Goal: Transaction & Acquisition: Book appointment/travel/reservation

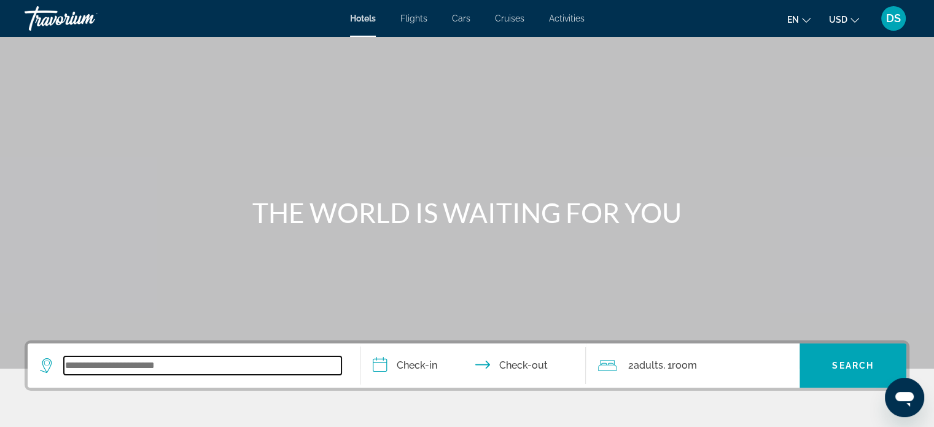
click at [150, 362] on input "Search widget" at bounding box center [202, 365] width 277 height 18
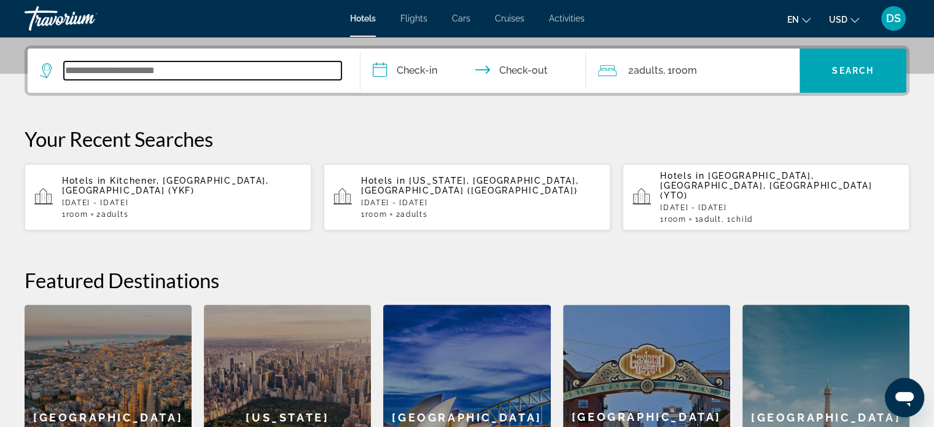
scroll to position [300, 0]
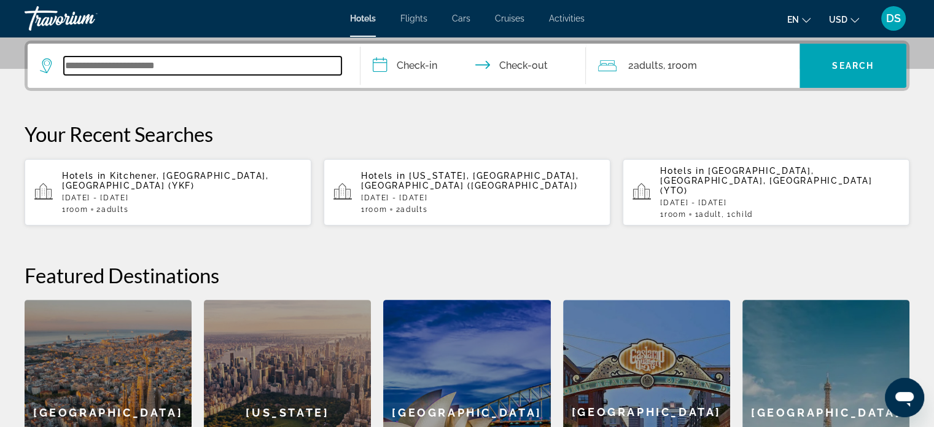
paste input "********"
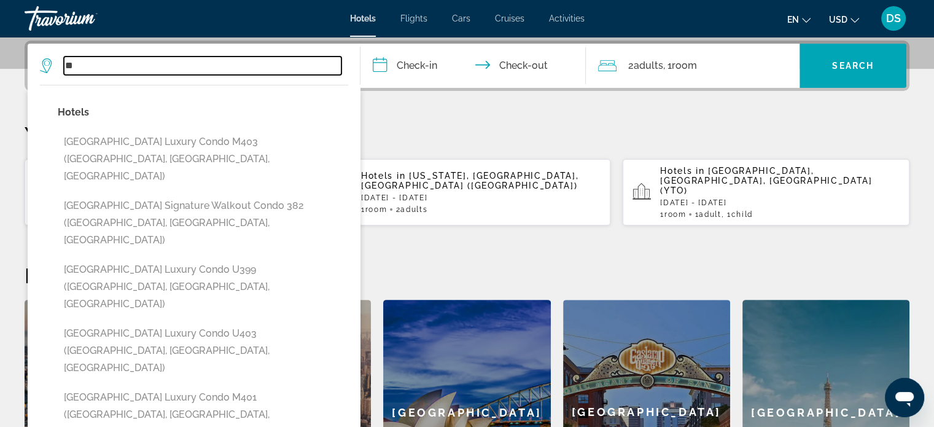
type input "*"
paste input "**********"
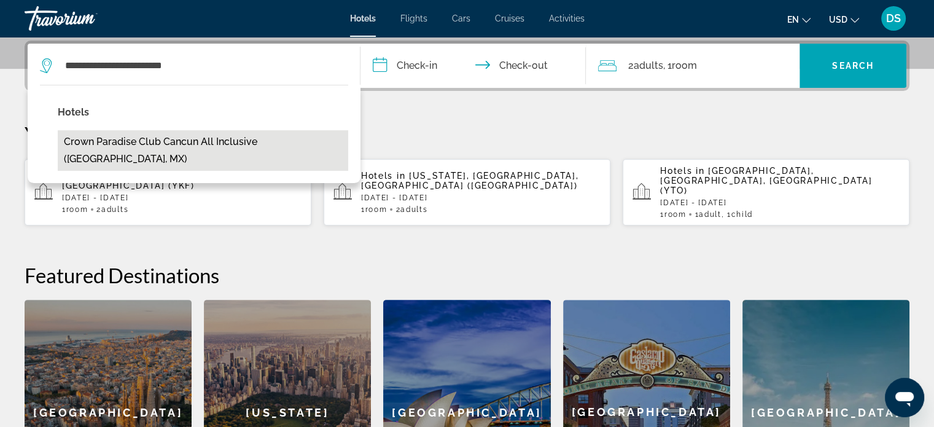
click at [238, 142] on button "Crown Paradise Club Cancun All Inclusive ([GEOGRAPHIC_DATA], MX)" at bounding box center [203, 150] width 290 height 41
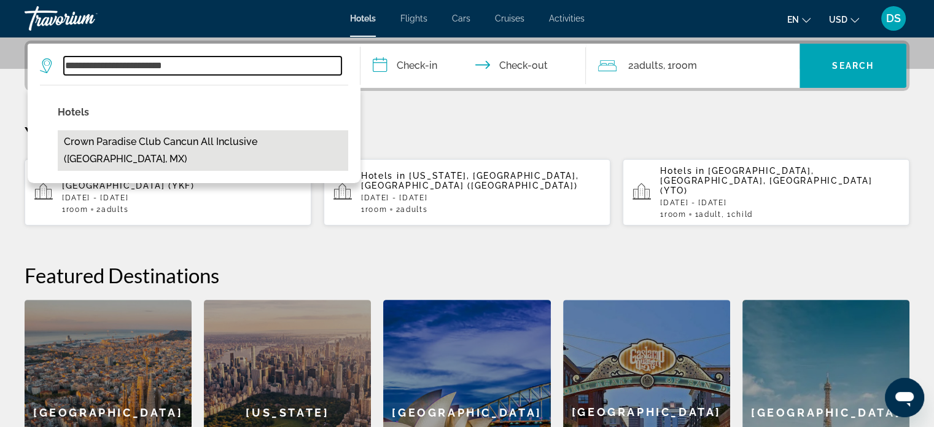
type input "**********"
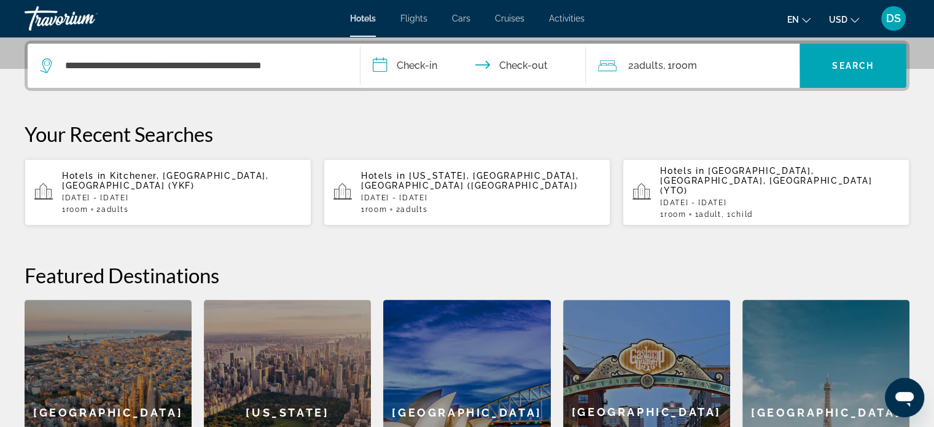
click at [425, 61] on input "**********" at bounding box center [475, 68] width 231 height 48
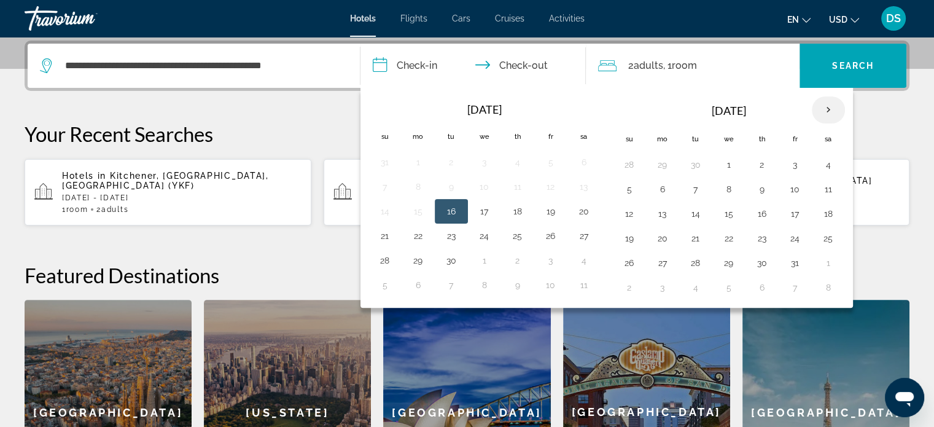
click at [827, 107] on th "Next month" at bounding box center [827, 109] width 33 height 27
click at [754, 187] on button "11" at bounding box center [762, 188] width 20 height 17
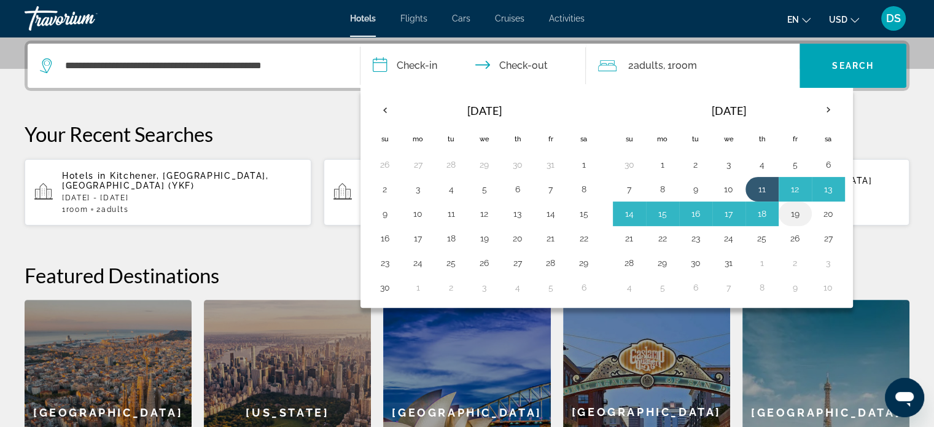
click at [786, 207] on button "19" at bounding box center [795, 213] width 20 height 17
type input "**********"
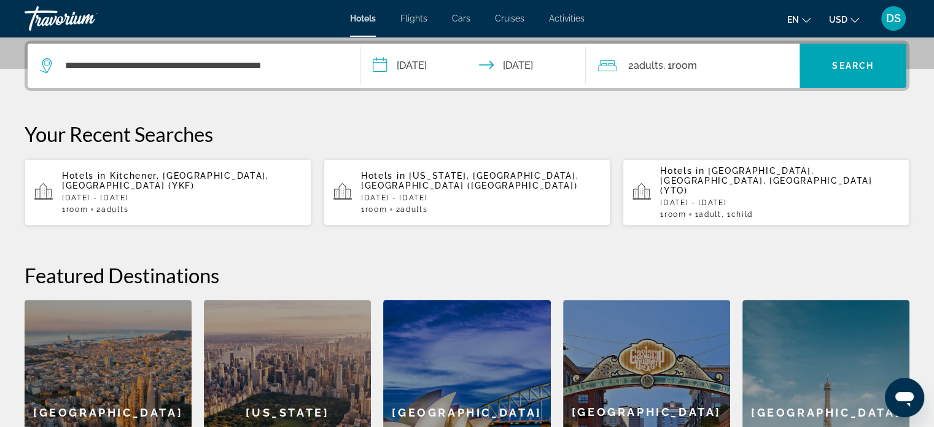
click at [692, 67] on span "Room" at bounding box center [683, 66] width 25 height 12
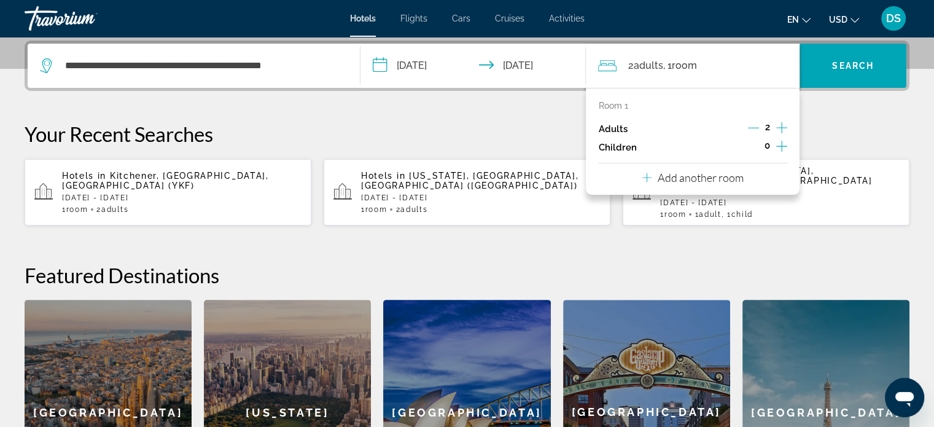
click at [779, 125] on icon "Increment adults" at bounding box center [781, 127] width 11 height 15
click at [845, 61] on span "Search" at bounding box center [853, 66] width 42 height 10
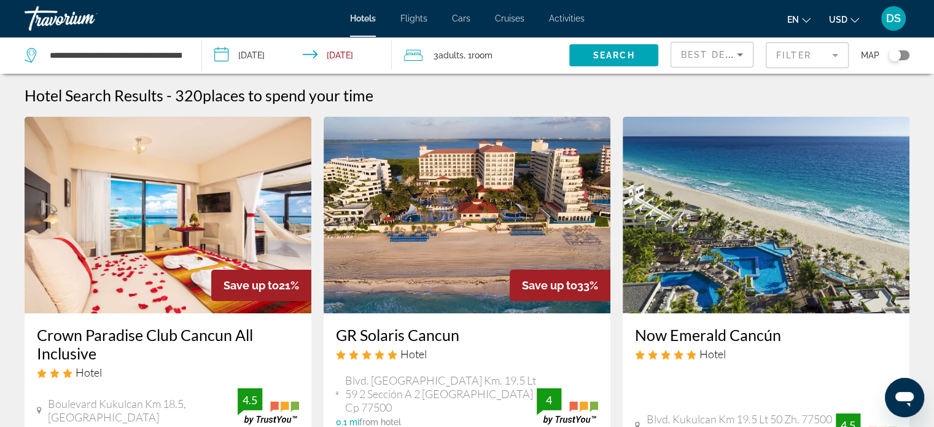
click at [841, 19] on span "USD" at bounding box center [838, 20] width 18 height 10
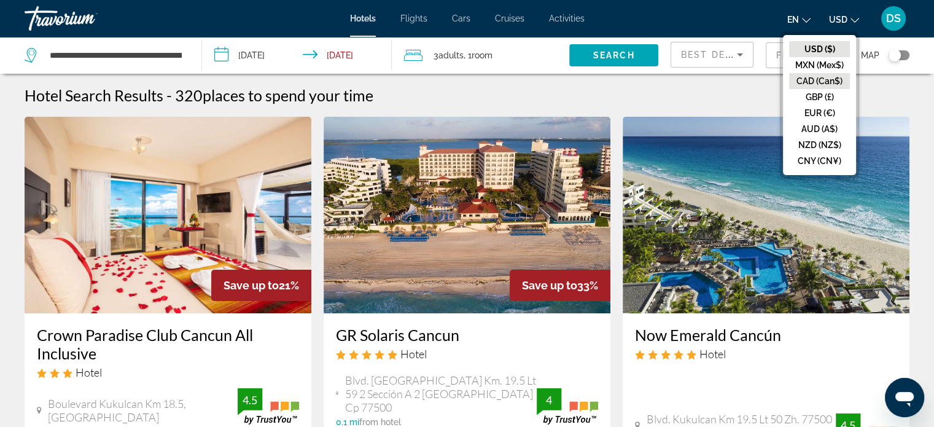
click at [822, 80] on button "CAD (Can$)" at bounding box center [819, 81] width 61 height 16
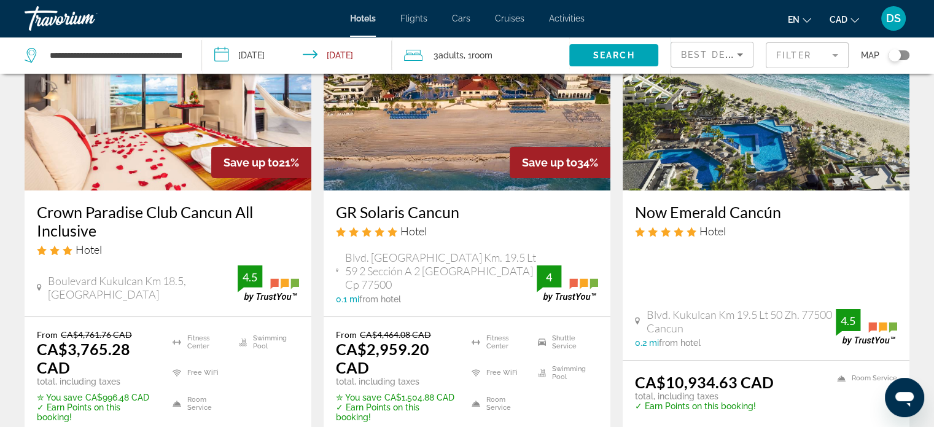
scroll to position [307, 0]
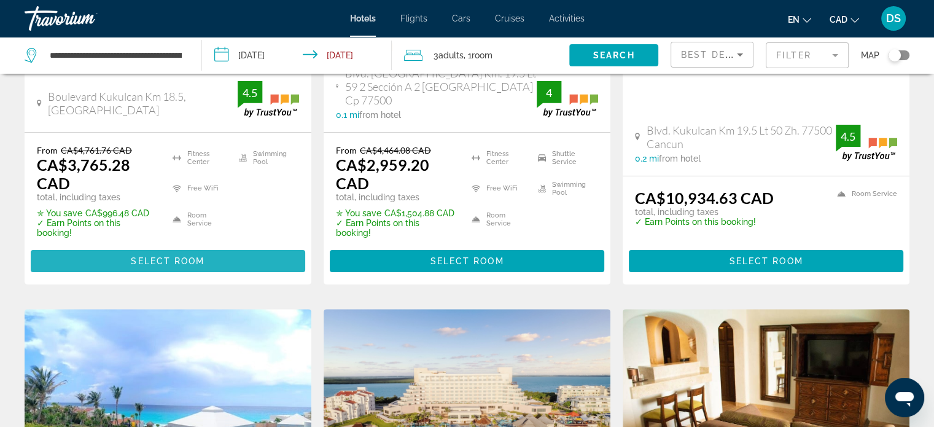
click at [163, 256] on span "Select Room" at bounding box center [168, 261] width 74 height 10
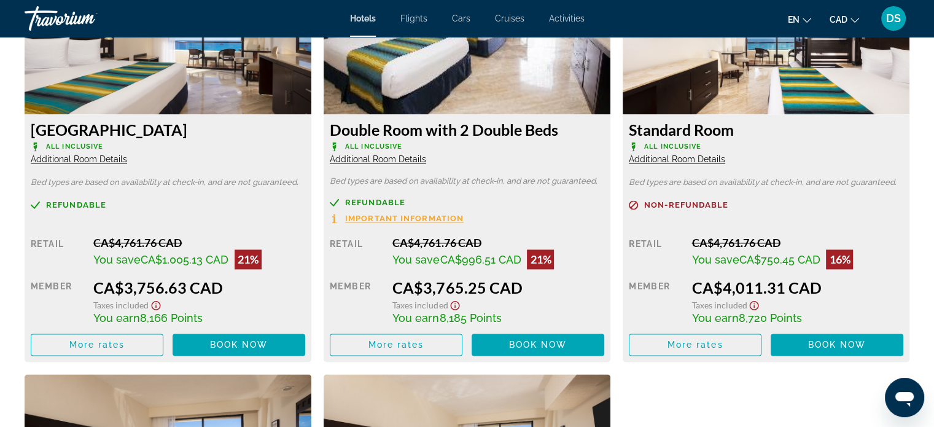
scroll to position [1414, 0]
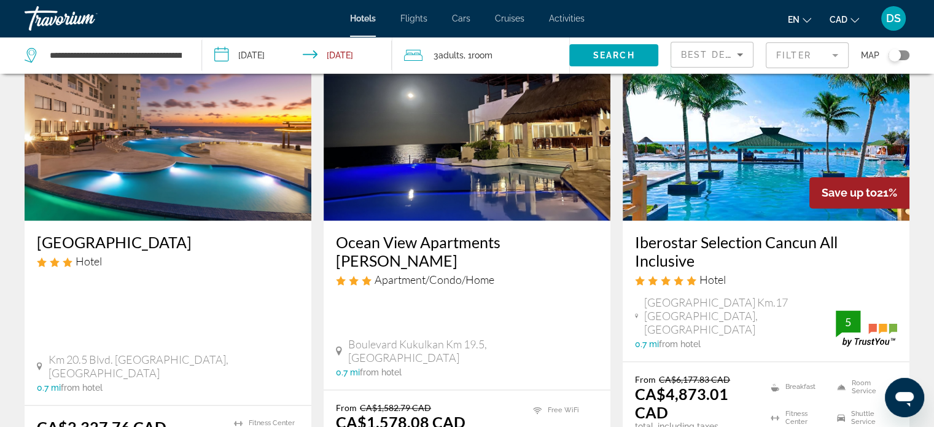
scroll to position [1827, 0]
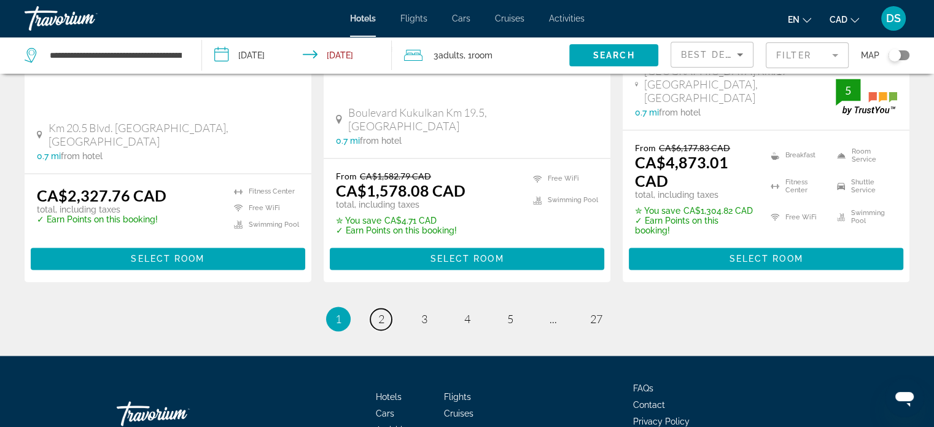
drag, startPoint x: 381, startPoint y: 231, endPoint x: 376, endPoint y: 236, distance: 6.9
click at [381, 308] on link "page 2" at bounding box center [380, 318] width 21 height 21
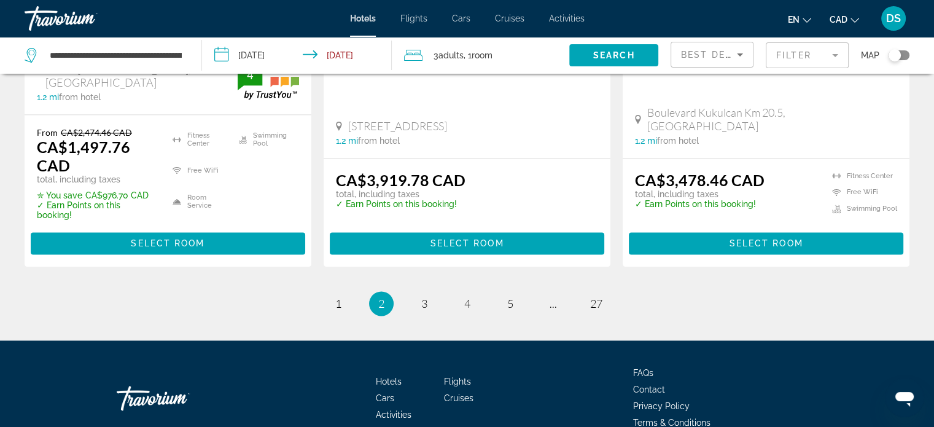
scroll to position [1849, 0]
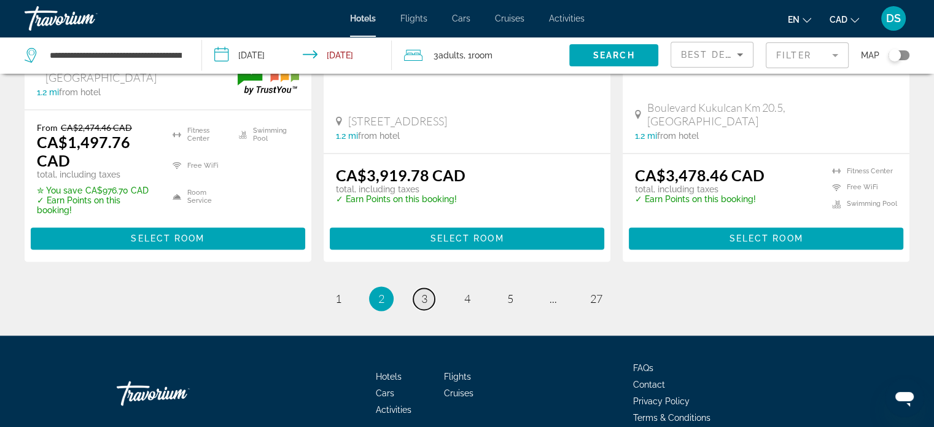
click at [419, 288] on link "page 3" at bounding box center [423, 298] width 21 height 21
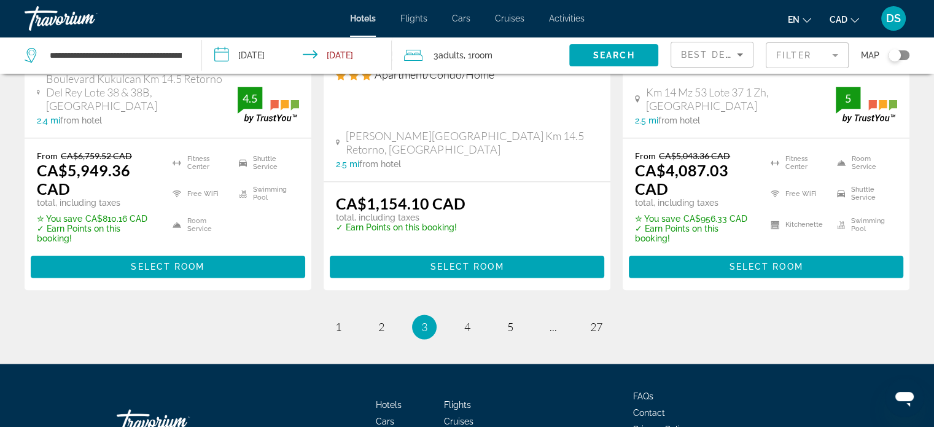
scroll to position [1851, 0]
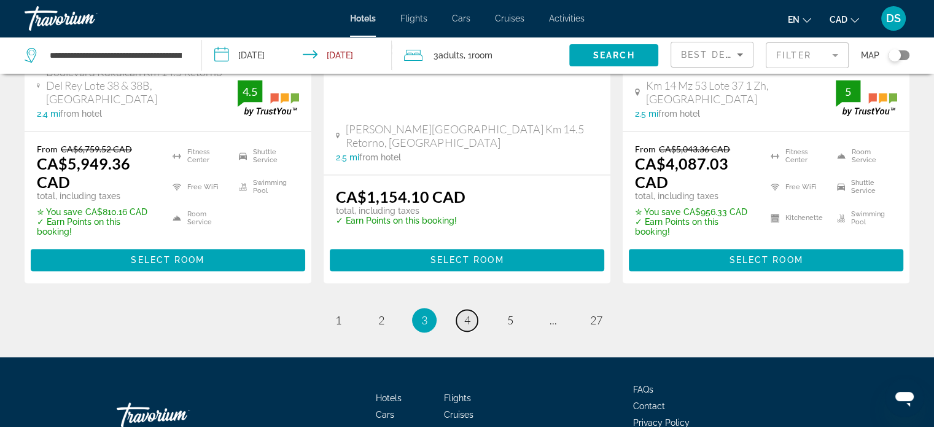
drag, startPoint x: 464, startPoint y: 238, endPoint x: 498, endPoint y: 241, distance: 34.6
click at [465, 313] on span "4" at bounding box center [467, 320] width 6 height 14
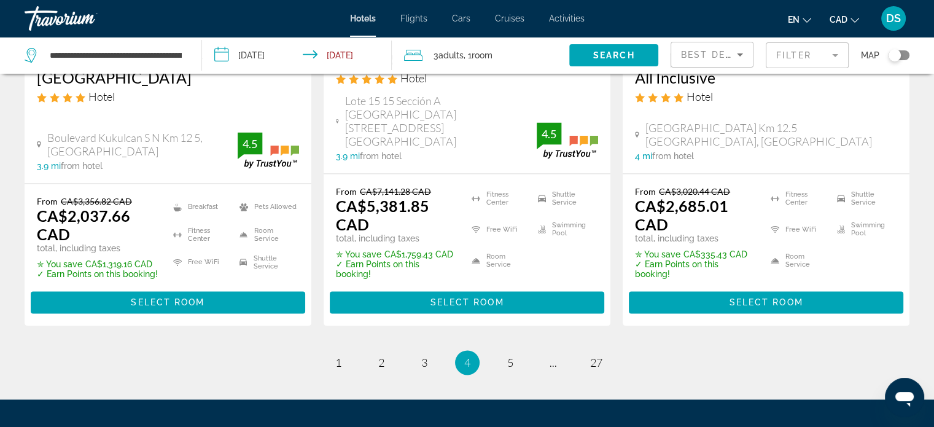
scroll to position [1780, 0]
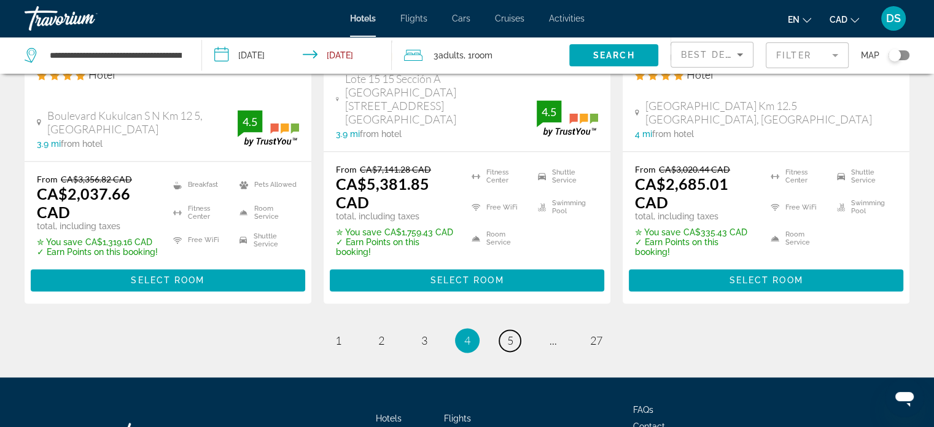
click at [518, 328] on li "page 5" at bounding box center [510, 340] width 25 height 25
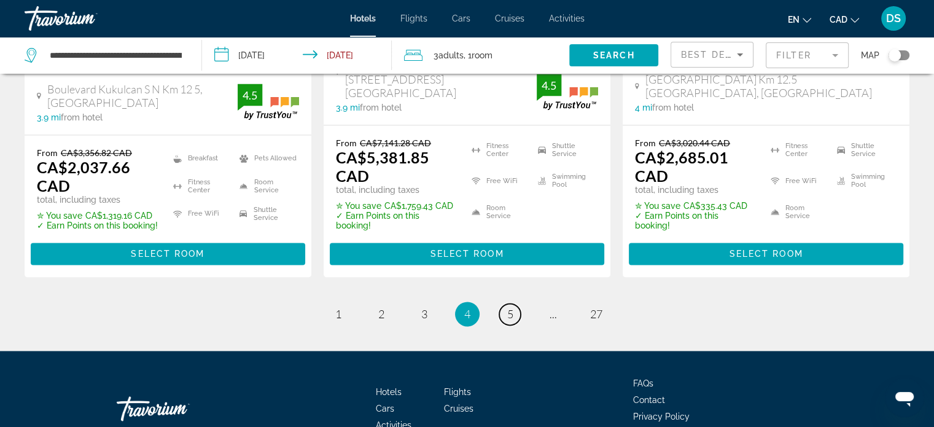
scroll to position [1825, 0]
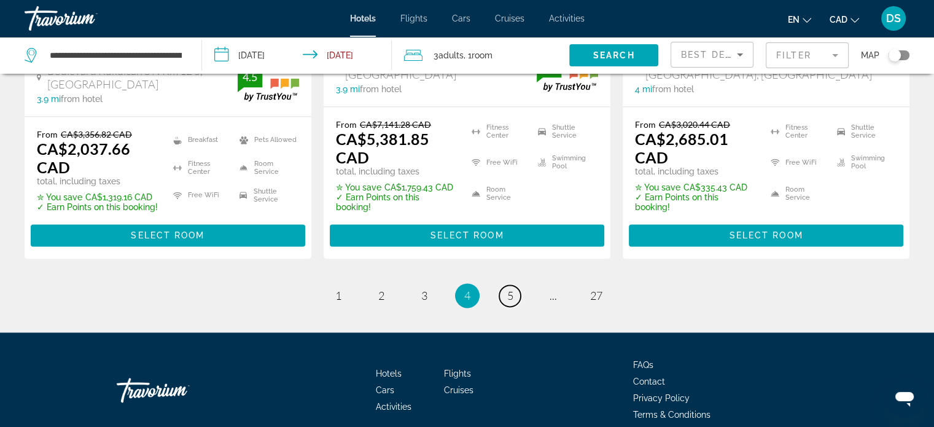
drag, startPoint x: 510, startPoint y: 239, endPoint x: 524, endPoint y: 239, distance: 13.5
click at [510, 288] on span "5" at bounding box center [510, 295] width 6 height 14
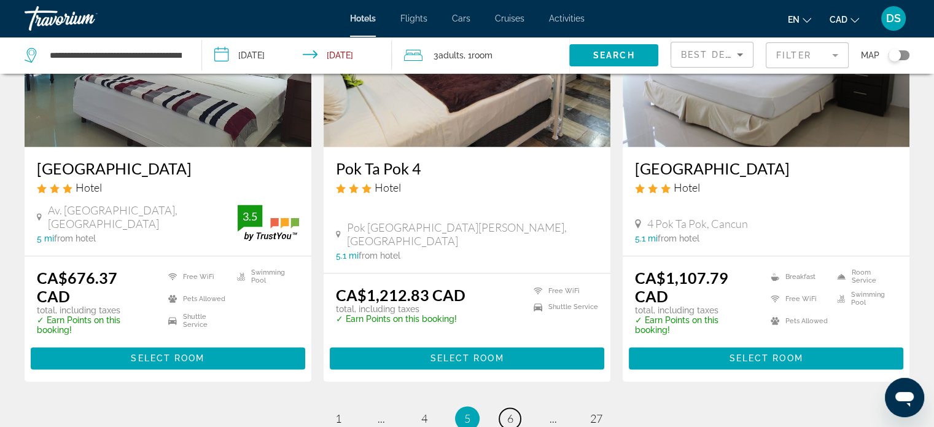
scroll to position [1780, 0]
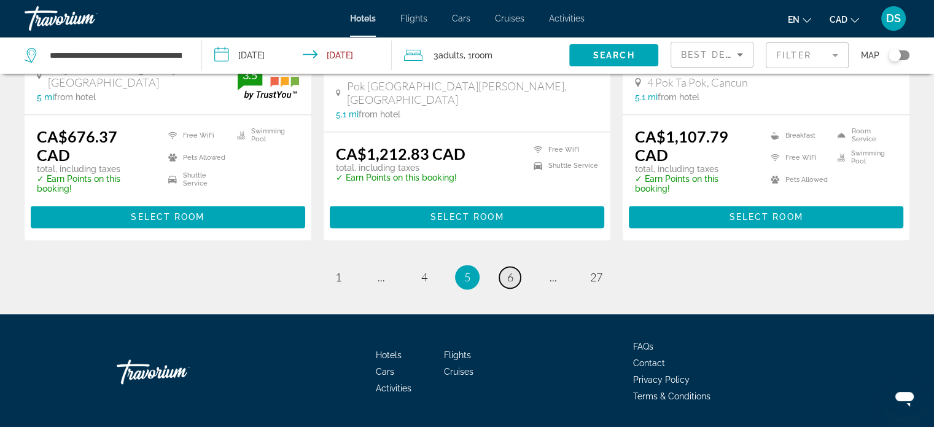
drag, startPoint x: 505, startPoint y: 257, endPoint x: 520, endPoint y: 261, distance: 15.5
click at [505, 266] on link "page 6" at bounding box center [509, 276] width 21 height 21
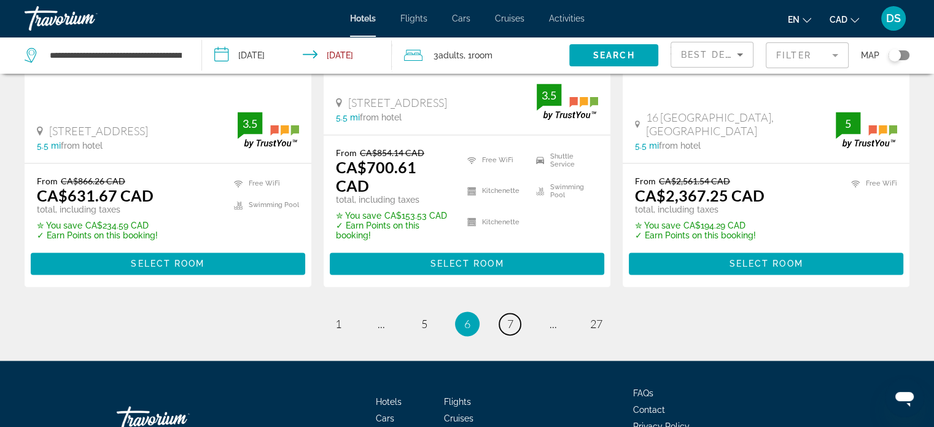
scroll to position [1801, 0]
